Goal: Check status: Check status

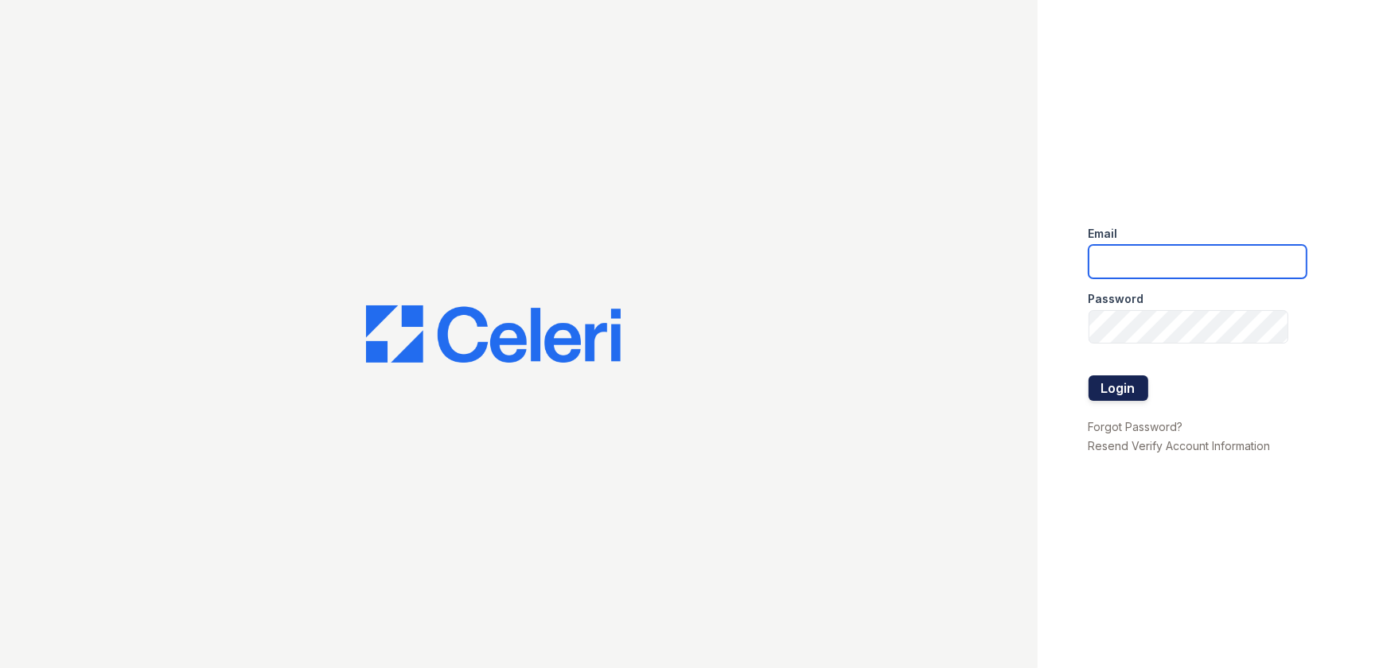
type input "ArriveWestborough@trinity-pm.com"
click at [1117, 383] on button "Login" at bounding box center [1118, 387] width 60 height 25
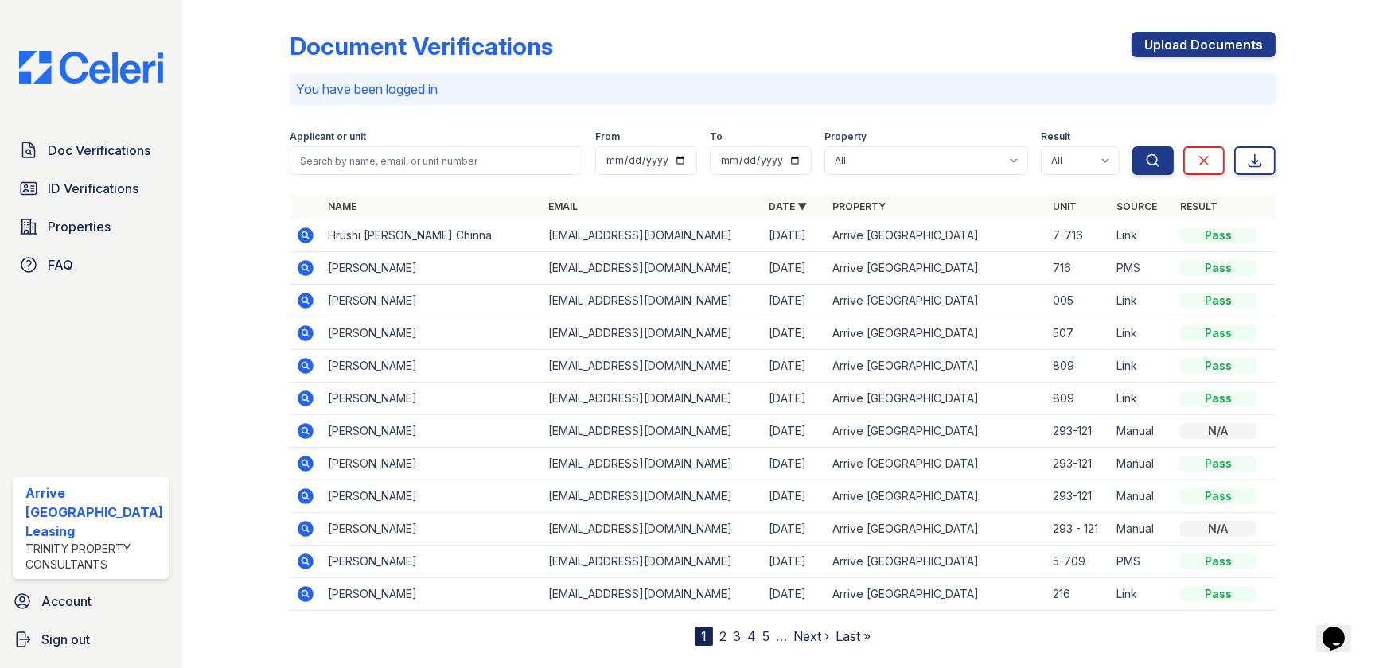
click at [719, 638] on link "2" at bounding box center [722, 636] width 7 height 16
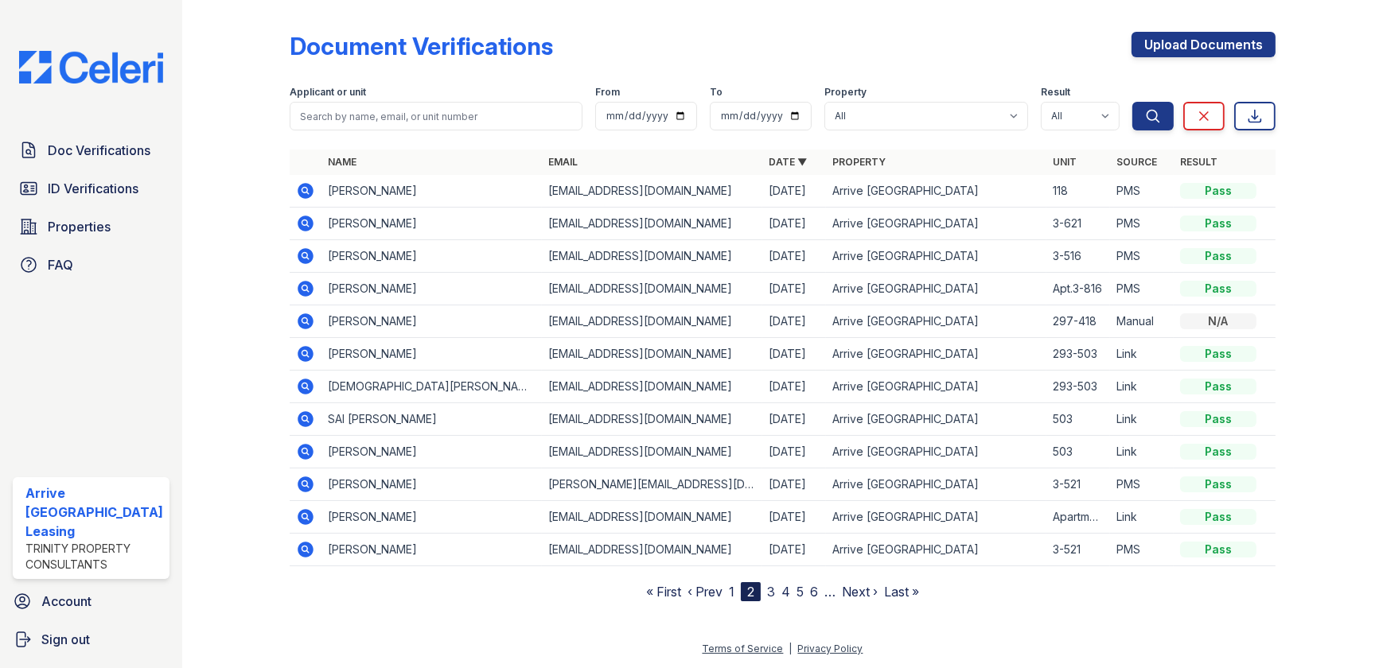
click at [301, 253] on icon at bounding box center [305, 256] width 19 height 19
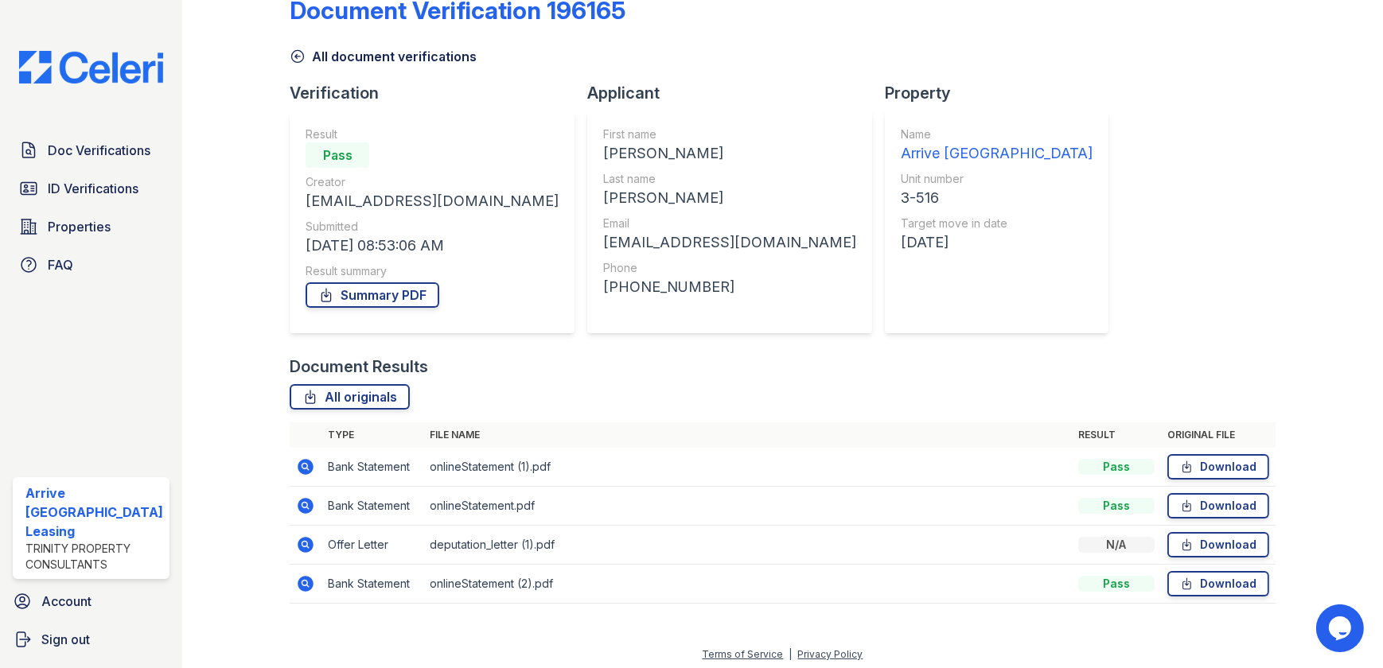
scroll to position [41, 0]
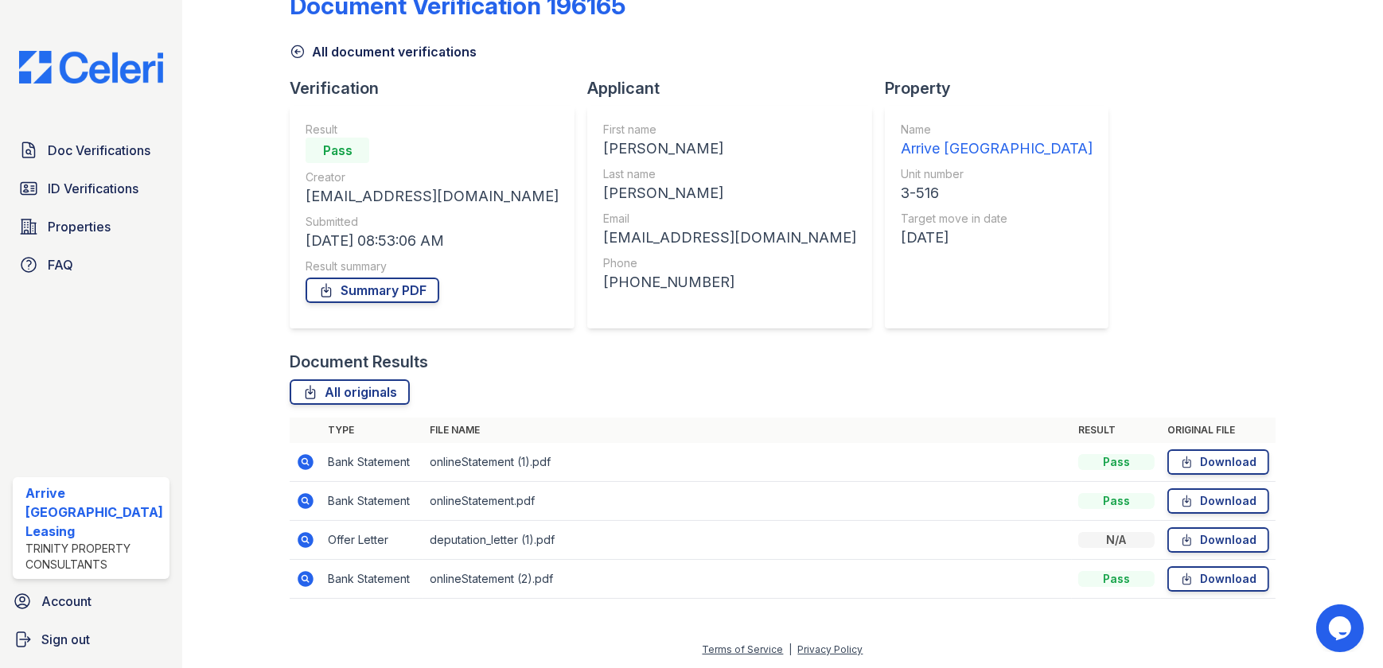
click at [304, 573] on icon at bounding box center [306, 579] width 16 height 16
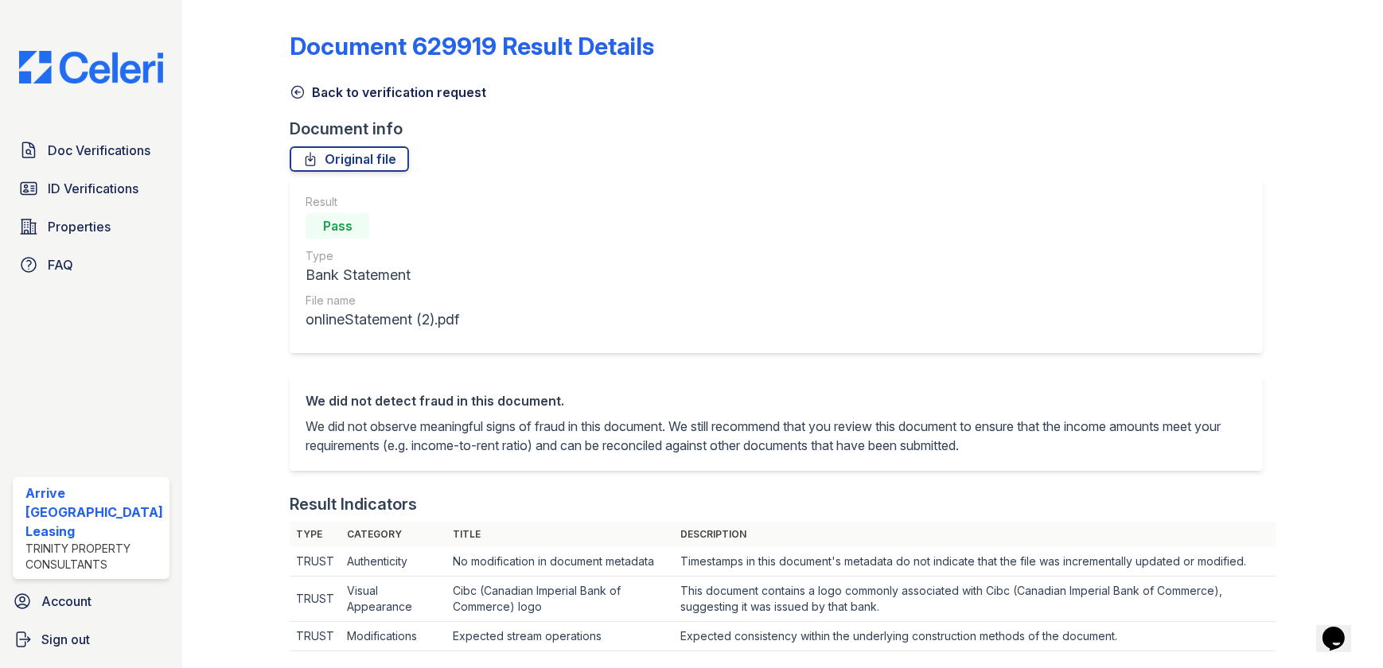
click at [290, 86] on icon at bounding box center [298, 92] width 16 height 16
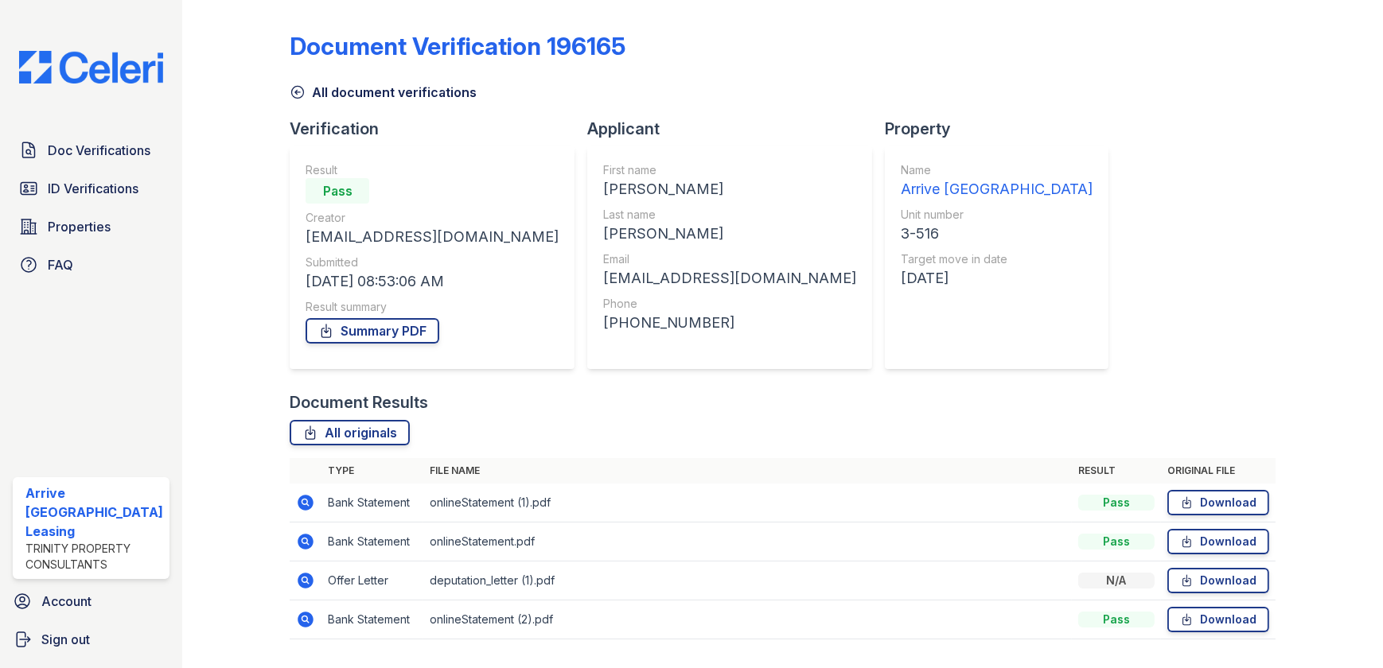
click at [298, 510] on icon at bounding box center [305, 502] width 19 height 19
